Goal: Navigation & Orientation: Find specific page/section

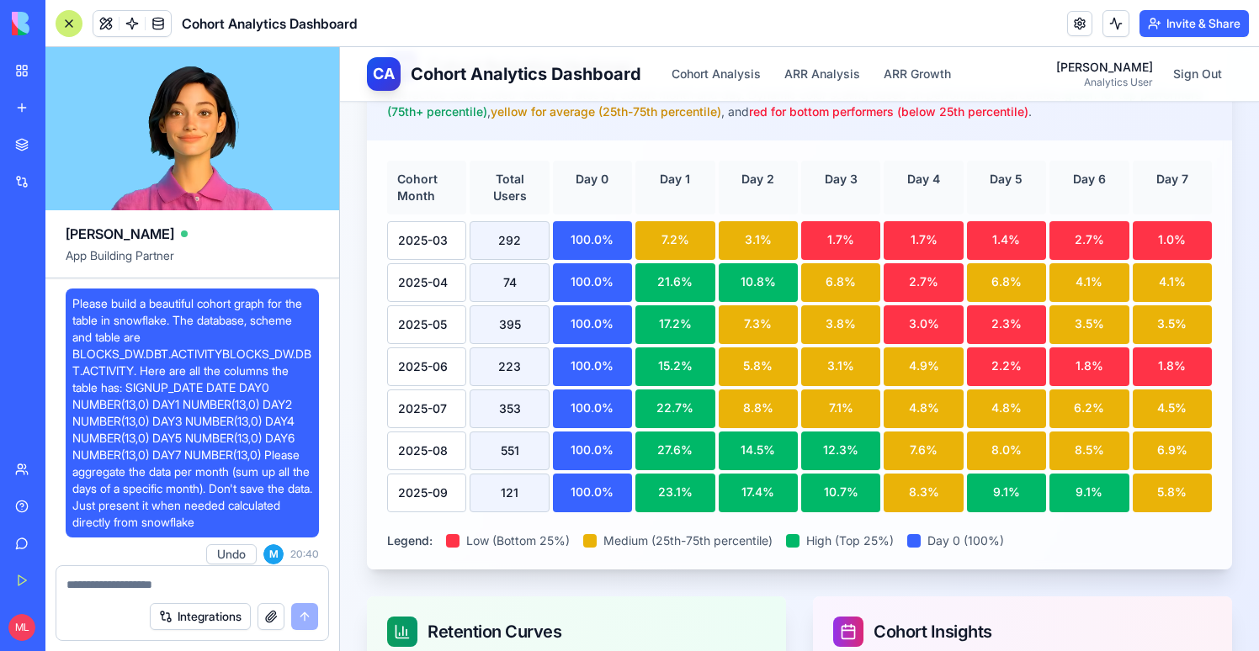
scroll to position [3312, 0]
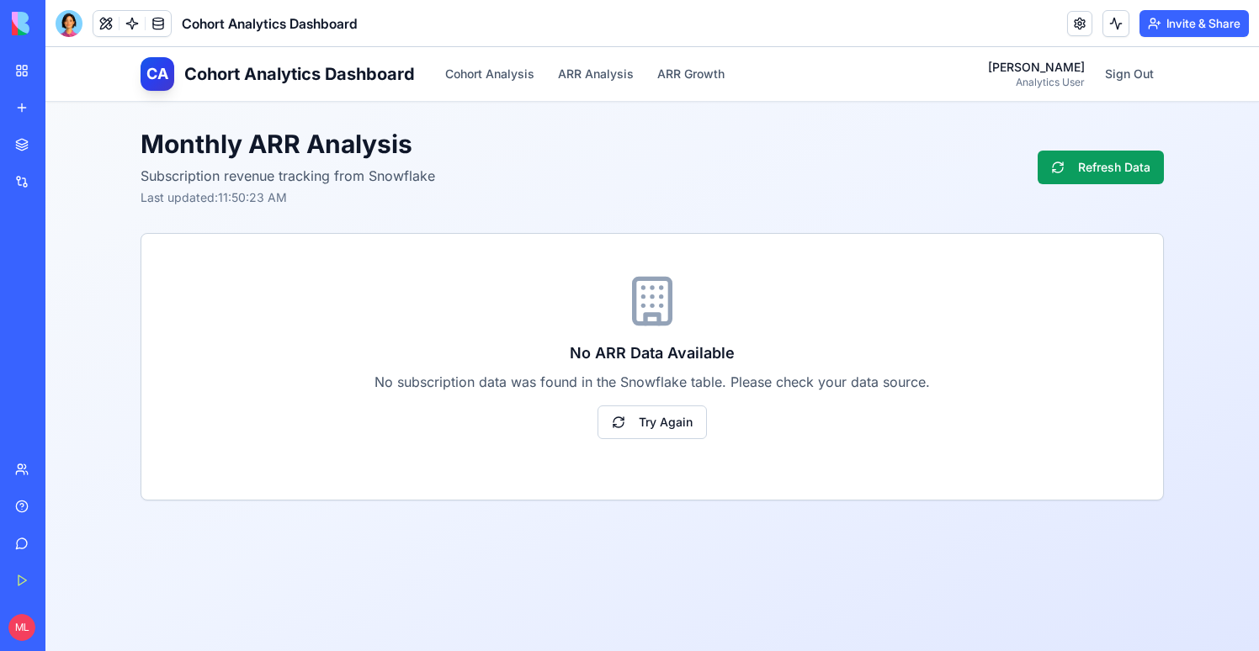
click at [32, 73] on link "My Workspace" at bounding box center [38, 71] width 67 height 34
